Goal: Task Accomplishment & Management: Manage account settings

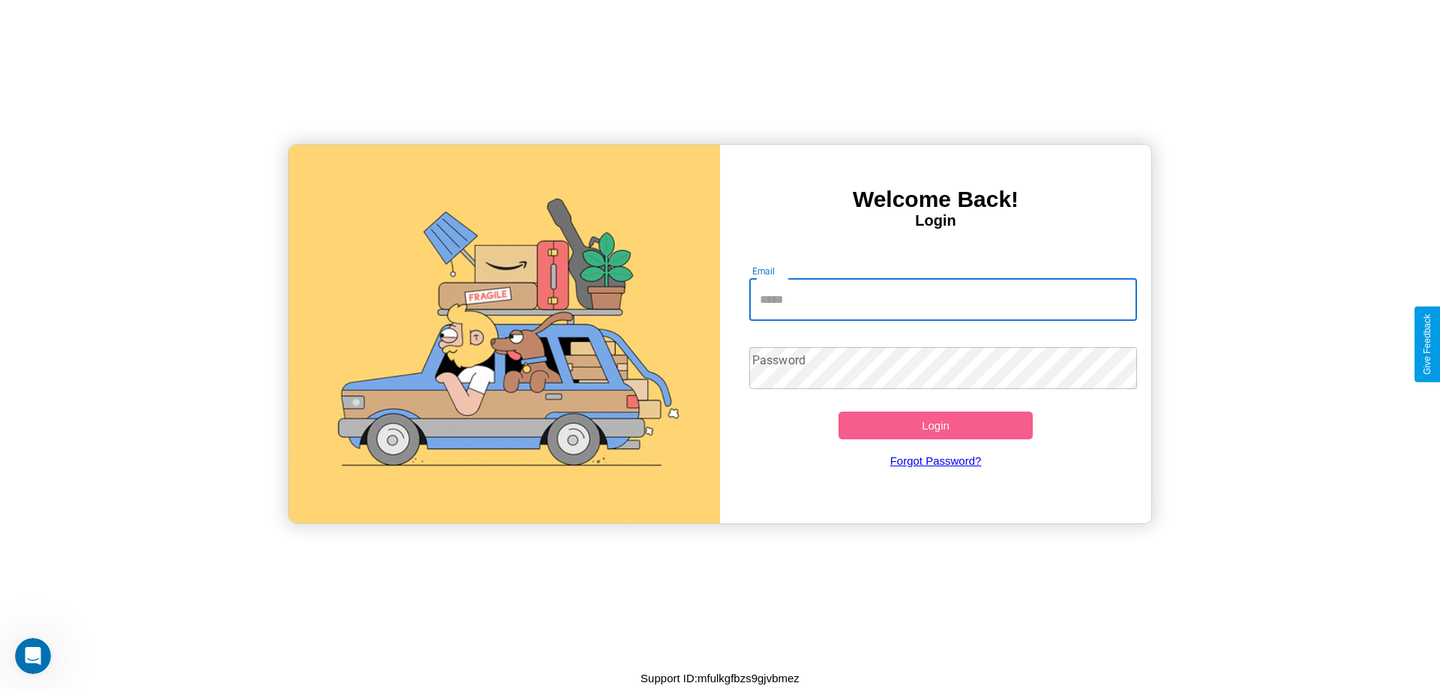
click at [943, 299] on input "Email" at bounding box center [943, 300] width 389 height 42
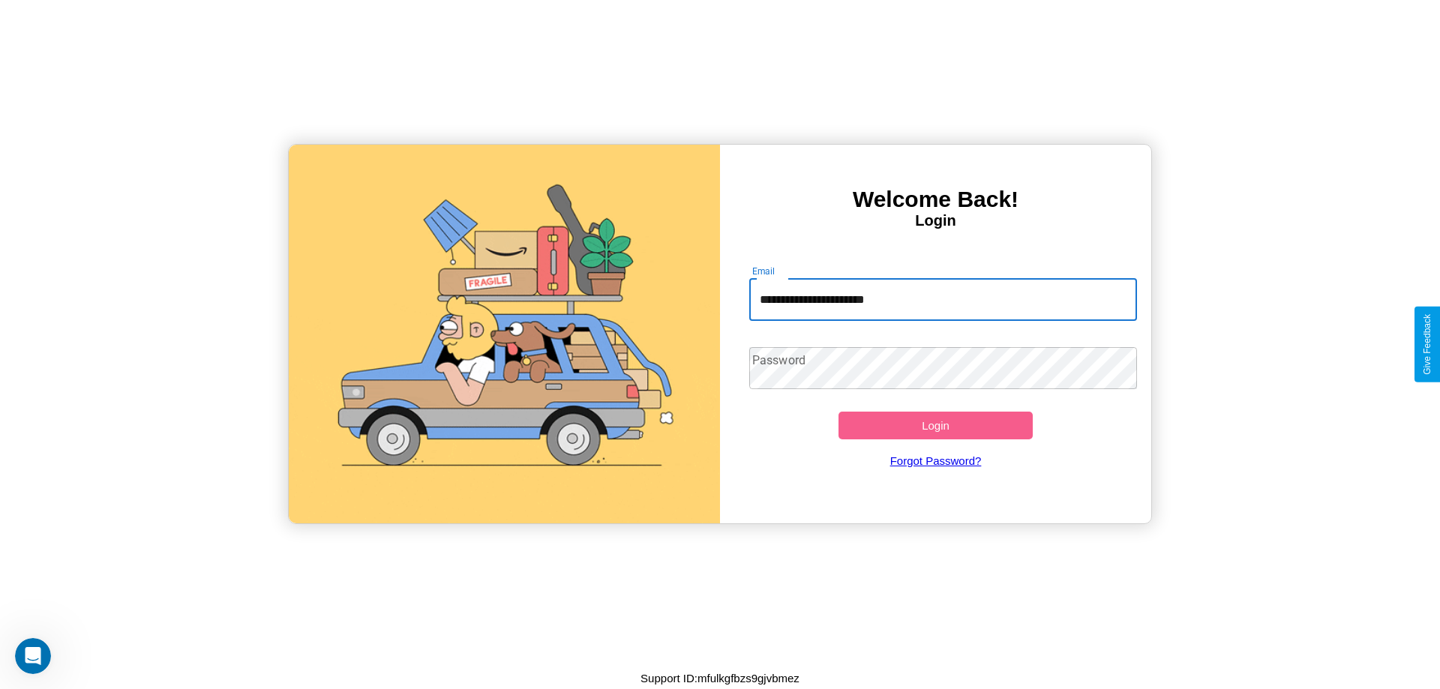
type input "**********"
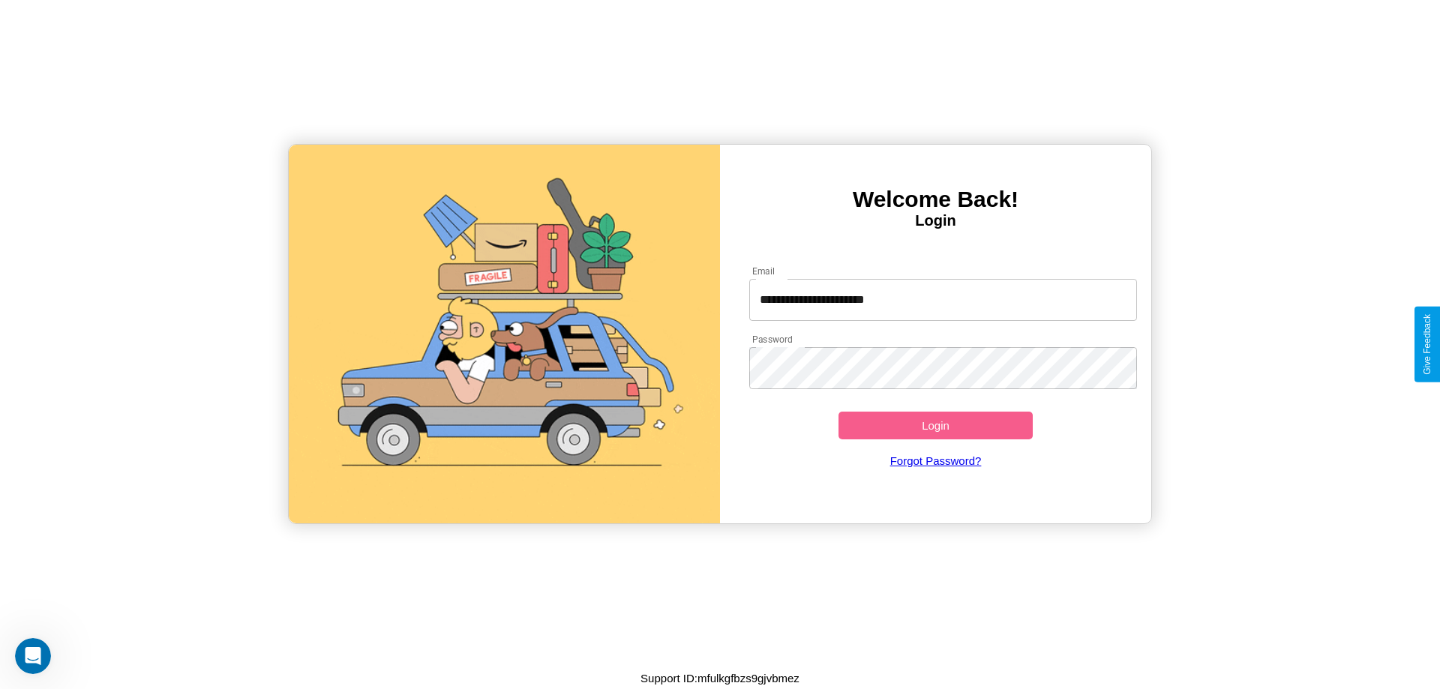
click at [935, 425] on button "Login" at bounding box center [936, 426] width 194 height 28
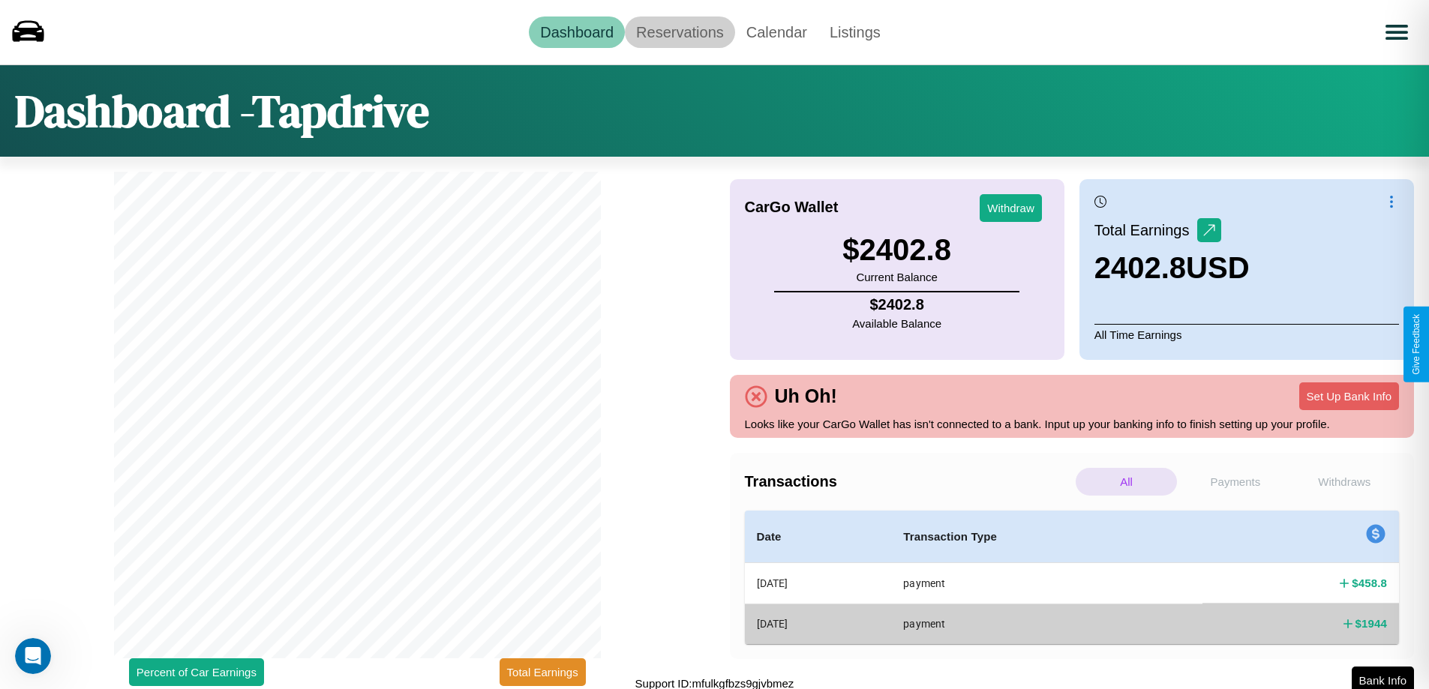
click at [680, 32] on link "Reservations" at bounding box center [680, 33] width 110 height 32
